Goal: Information Seeking & Learning: Learn about a topic

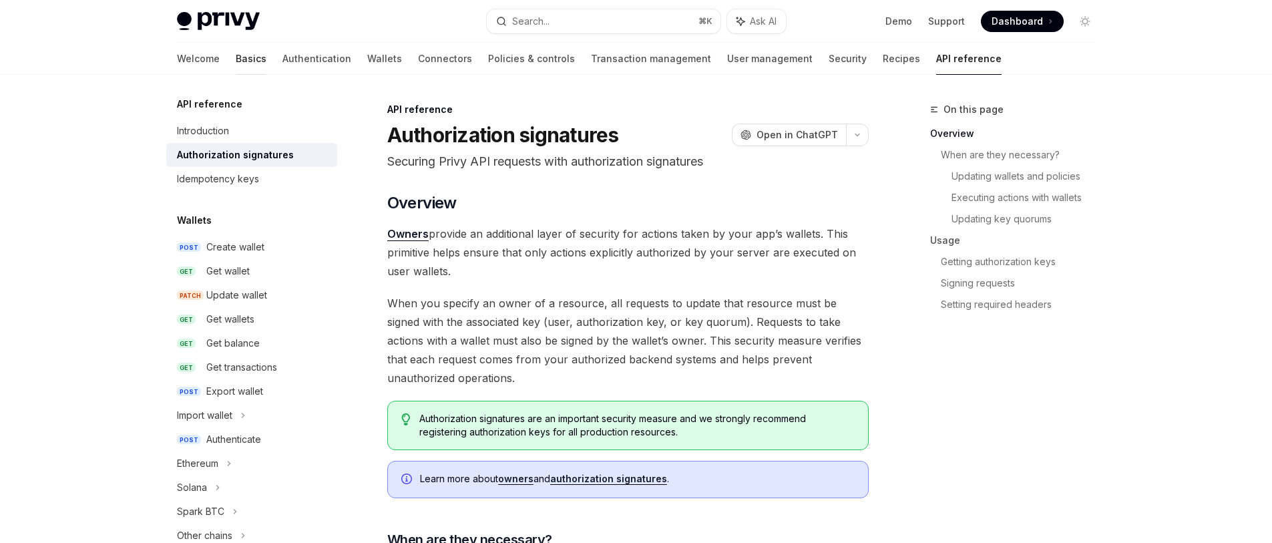
click at [236, 57] on link "Basics" at bounding box center [251, 59] width 31 height 32
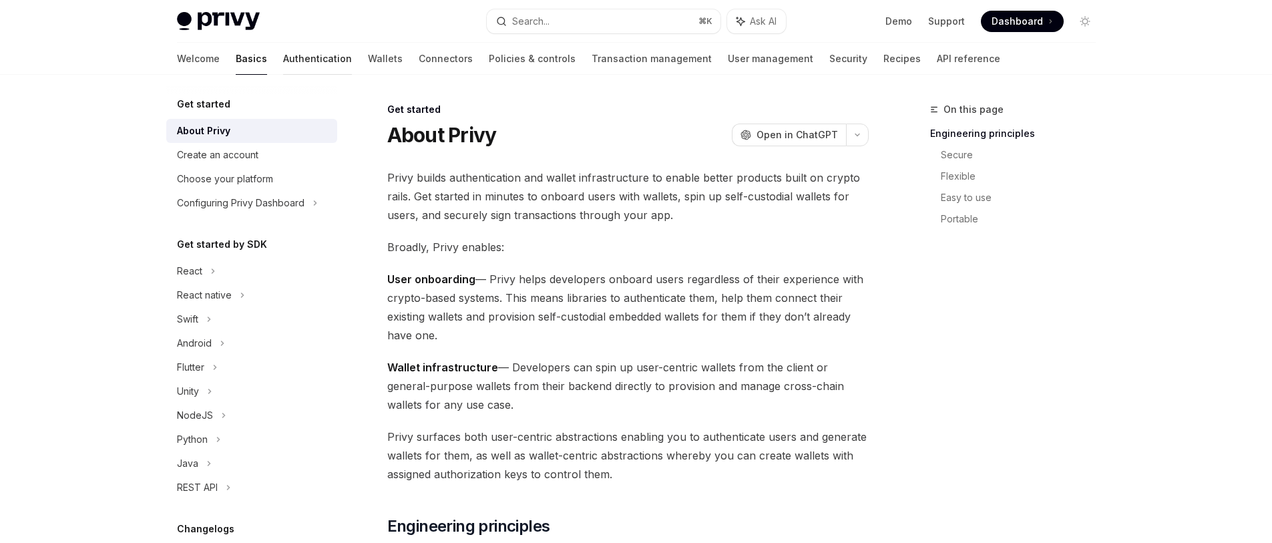
click at [283, 61] on link "Authentication" at bounding box center [317, 59] width 69 height 32
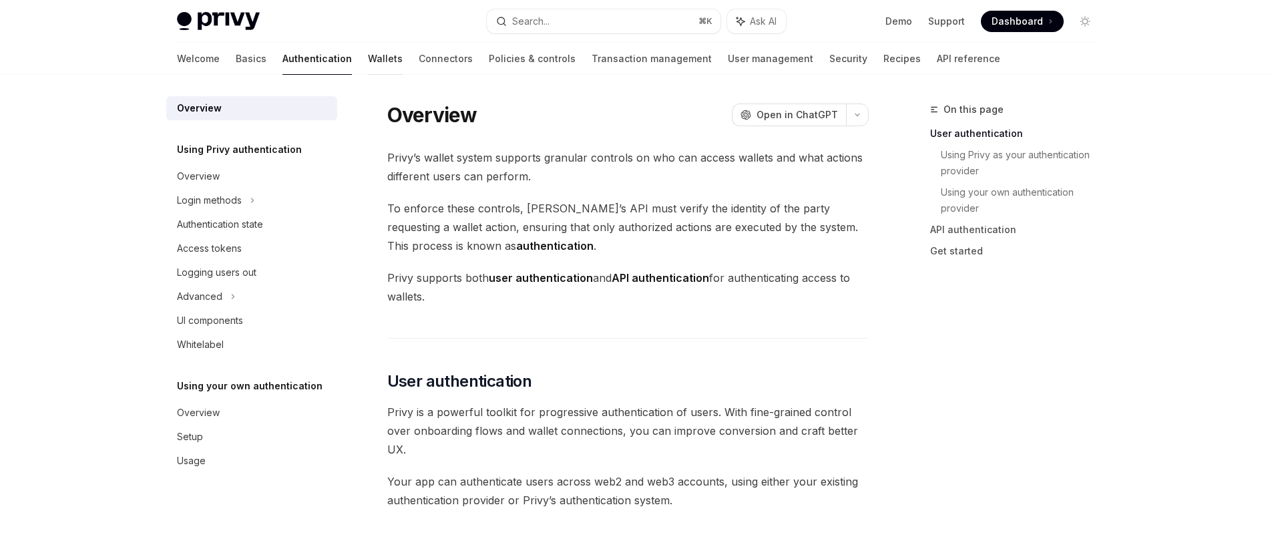
click at [368, 66] on link "Wallets" at bounding box center [385, 59] width 35 height 32
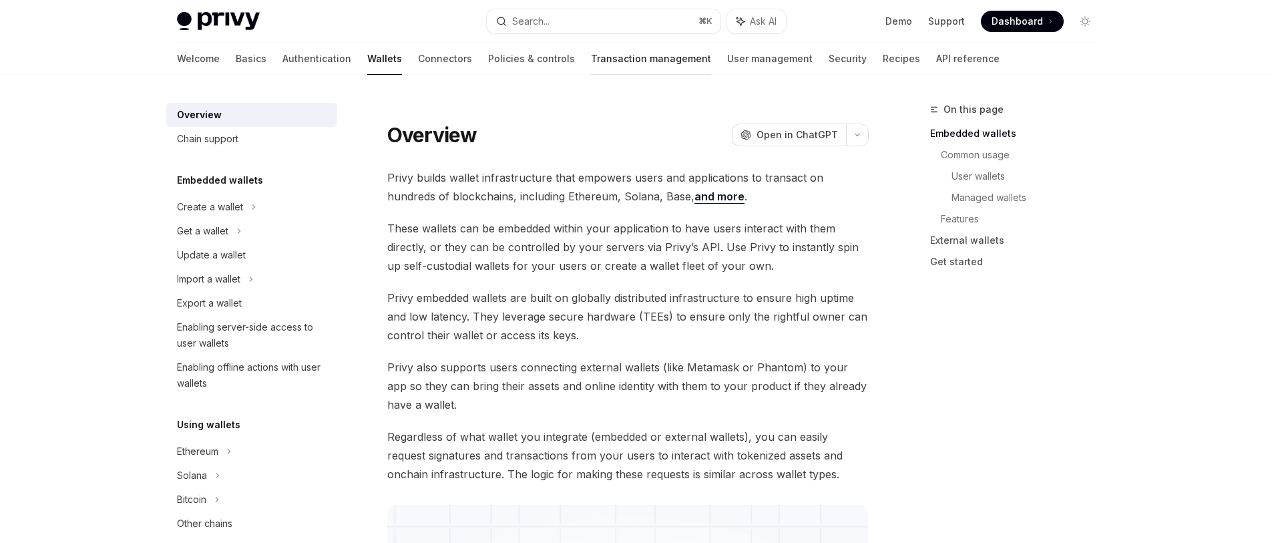
click at [591, 63] on link "Transaction management" at bounding box center [651, 59] width 120 height 32
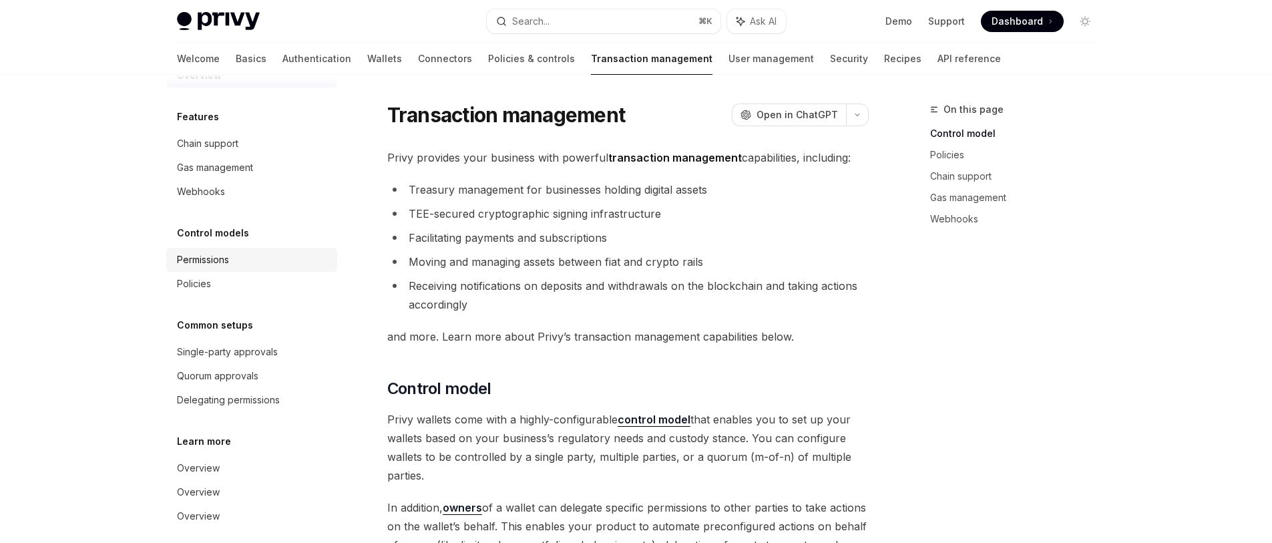
scroll to position [45, 0]
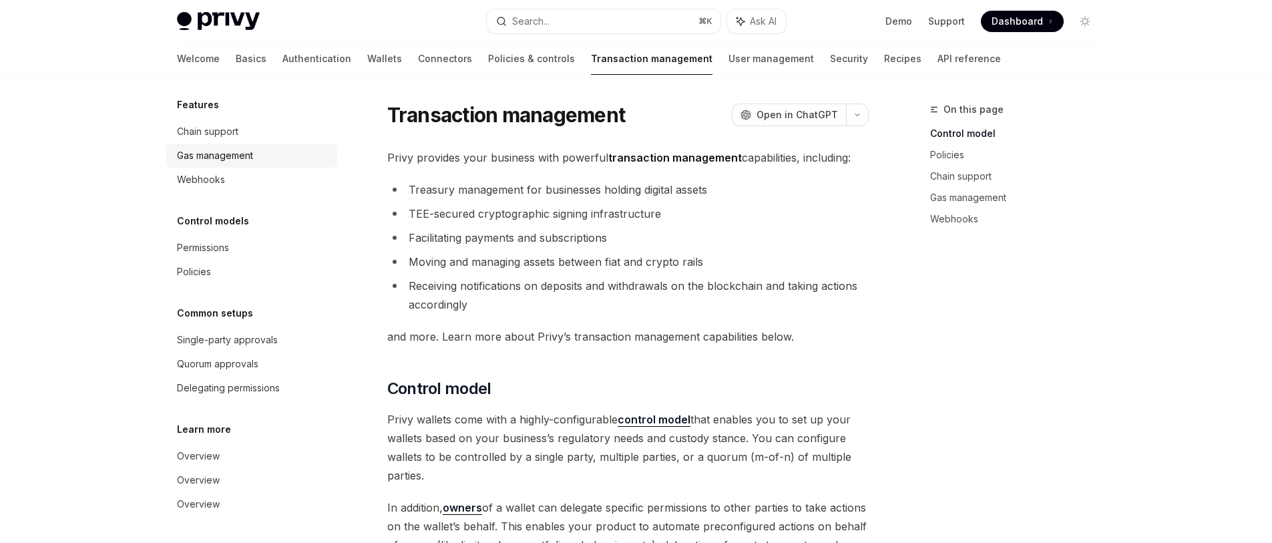
click at [202, 150] on div "Gas management" at bounding box center [215, 156] width 76 height 16
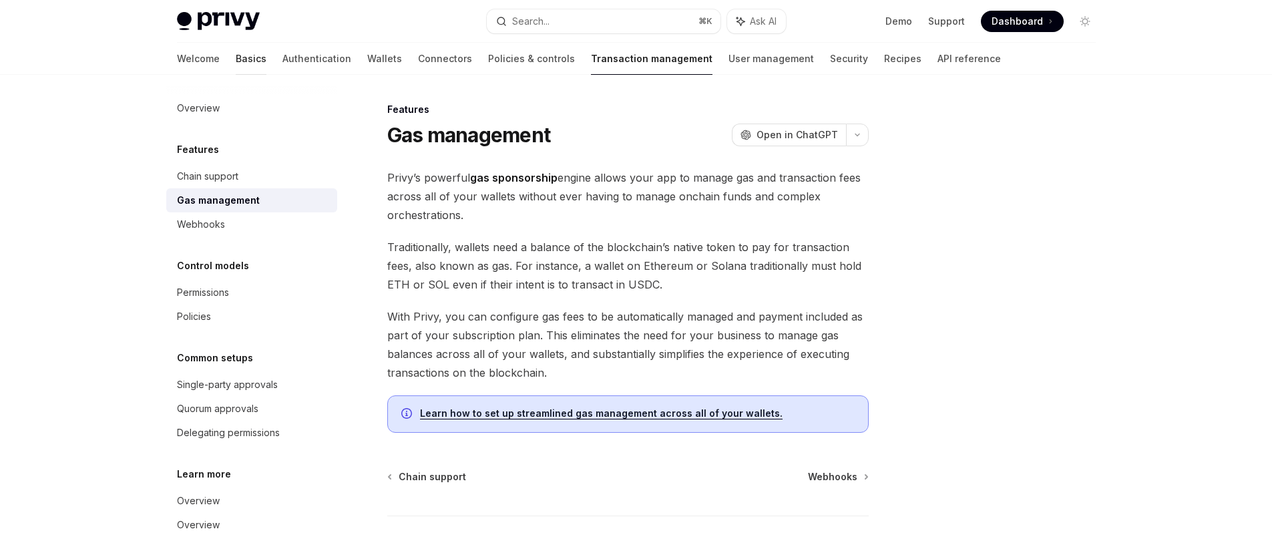
click at [236, 63] on link "Basics" at bounding box center [251, 59] width 31 height 32
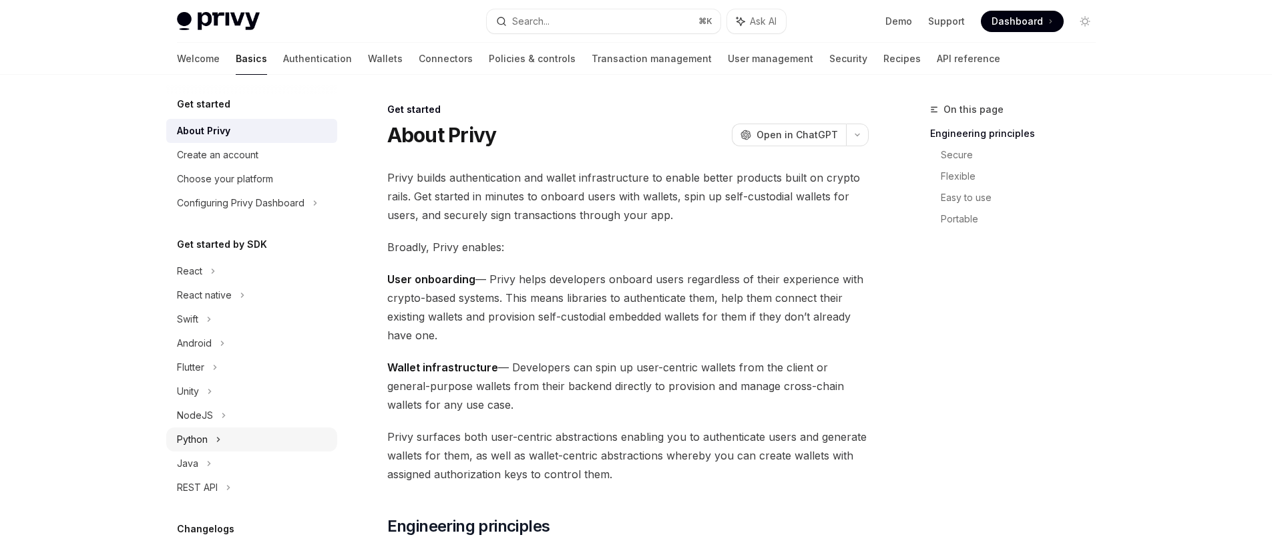
click at [195, 434] on div "Python" at bounding box center [192, 439] width 31 height 16
type textarea "*"
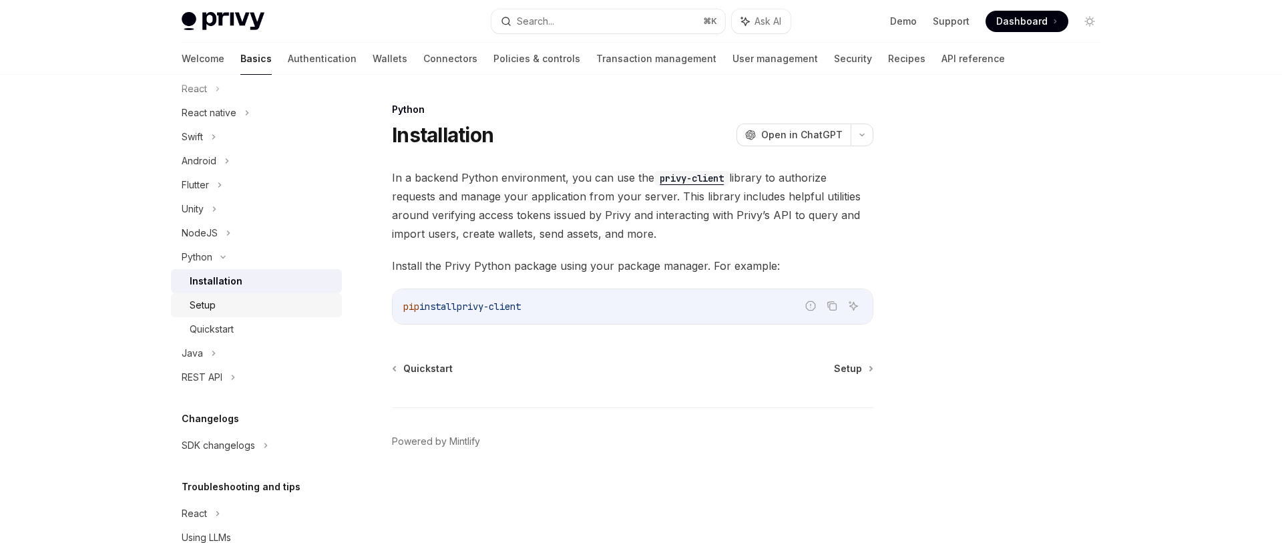
scroll to position [150, 0]
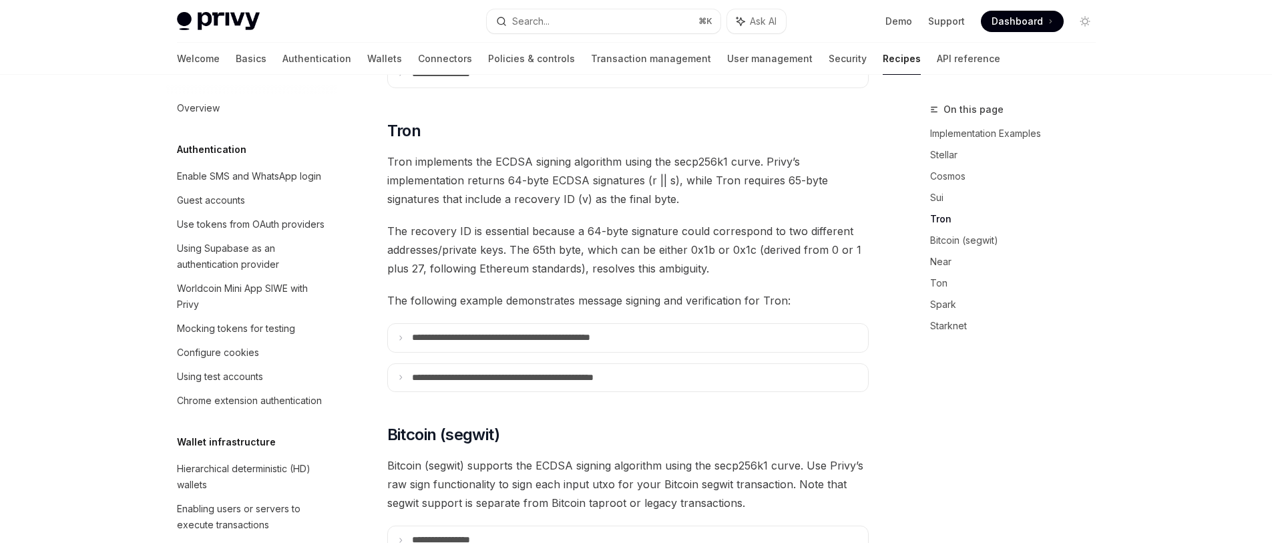
scroll to position [384, 0]
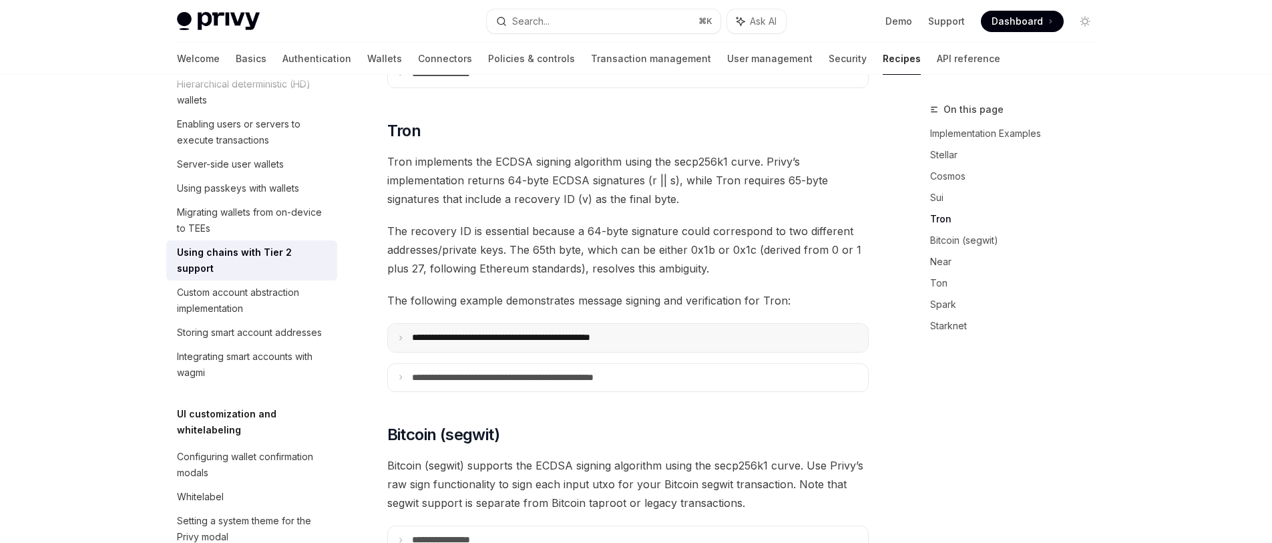
click at [575, 332] on p "**********" at bounding box center [536, 338] width 249 height 12
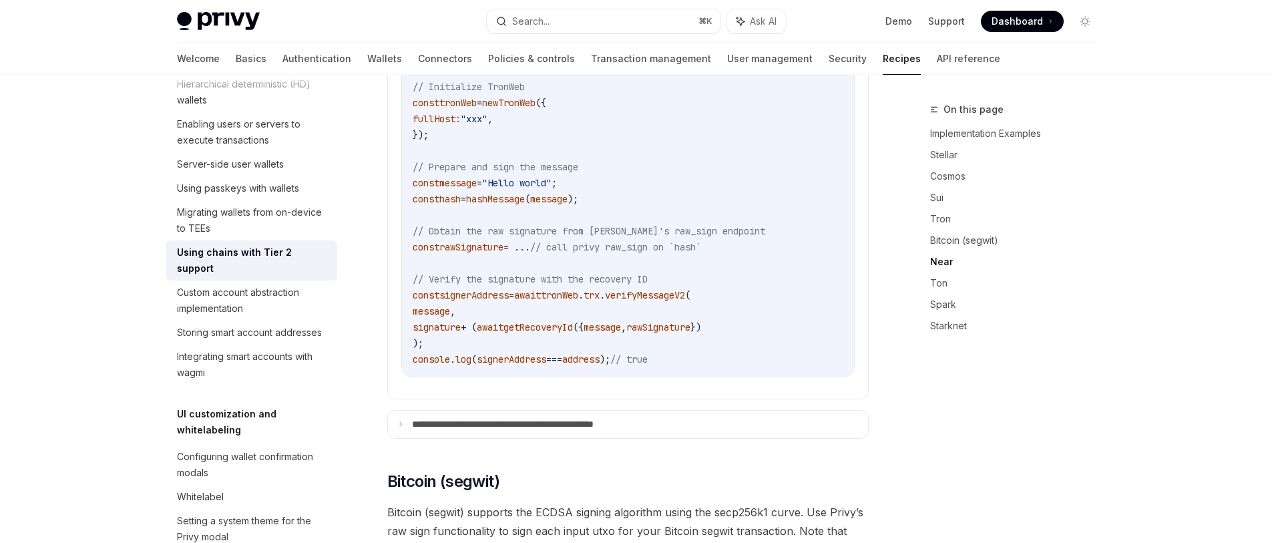
scroll to position [1436, 0]
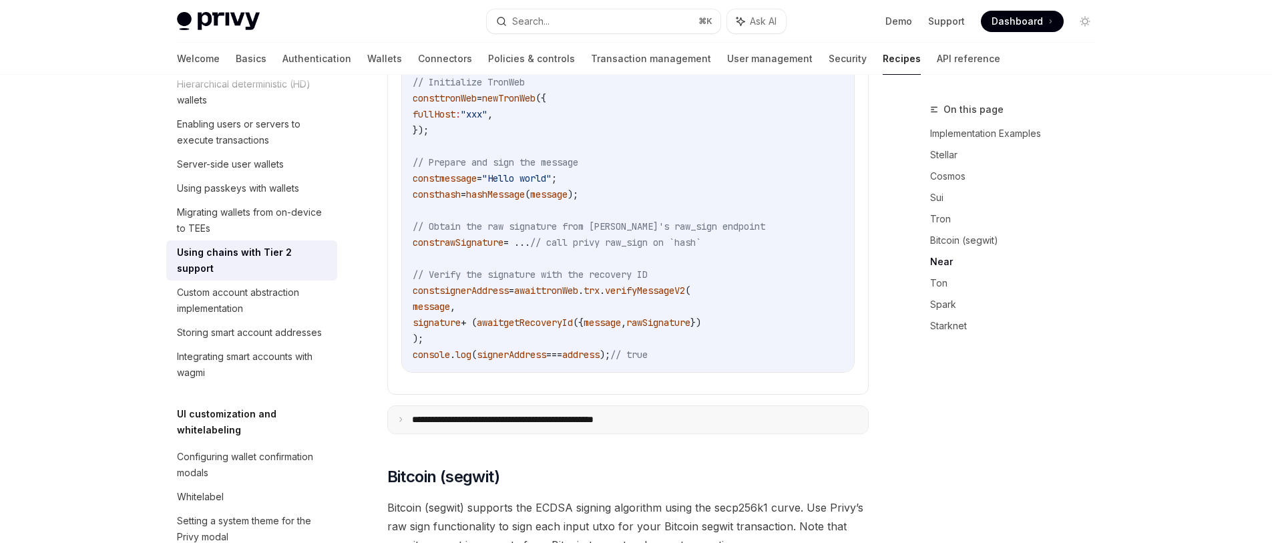
click at [596, 414] on p "**********" at bounding box center [538, 420] width 252 height 12
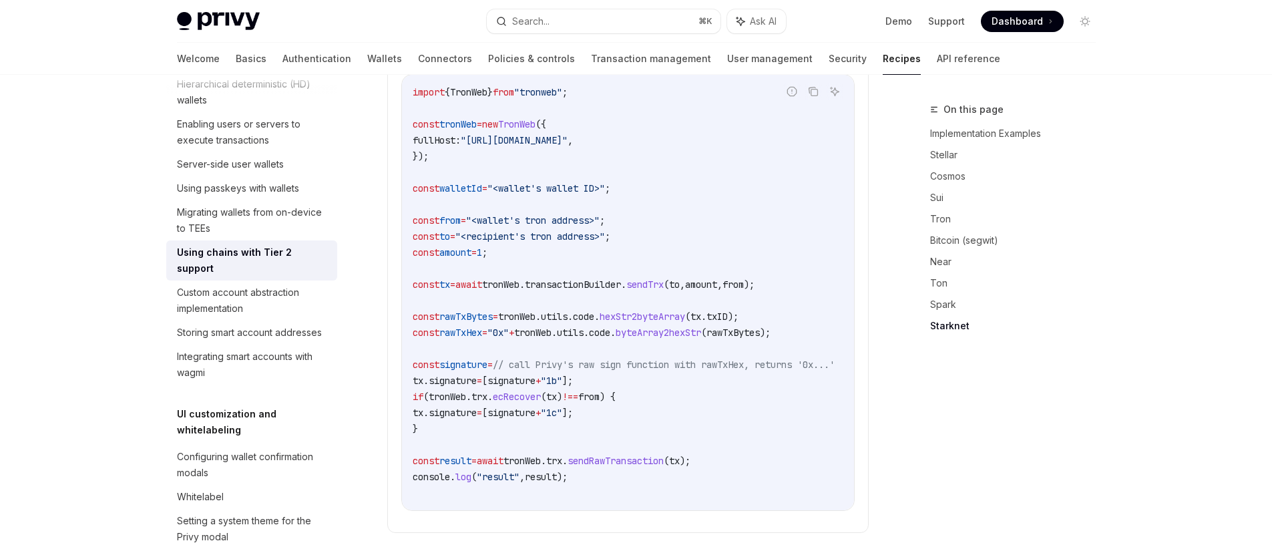
scroll to position [1749, 0]
